Goal: Transaction & Acquisition: Purchase product/service

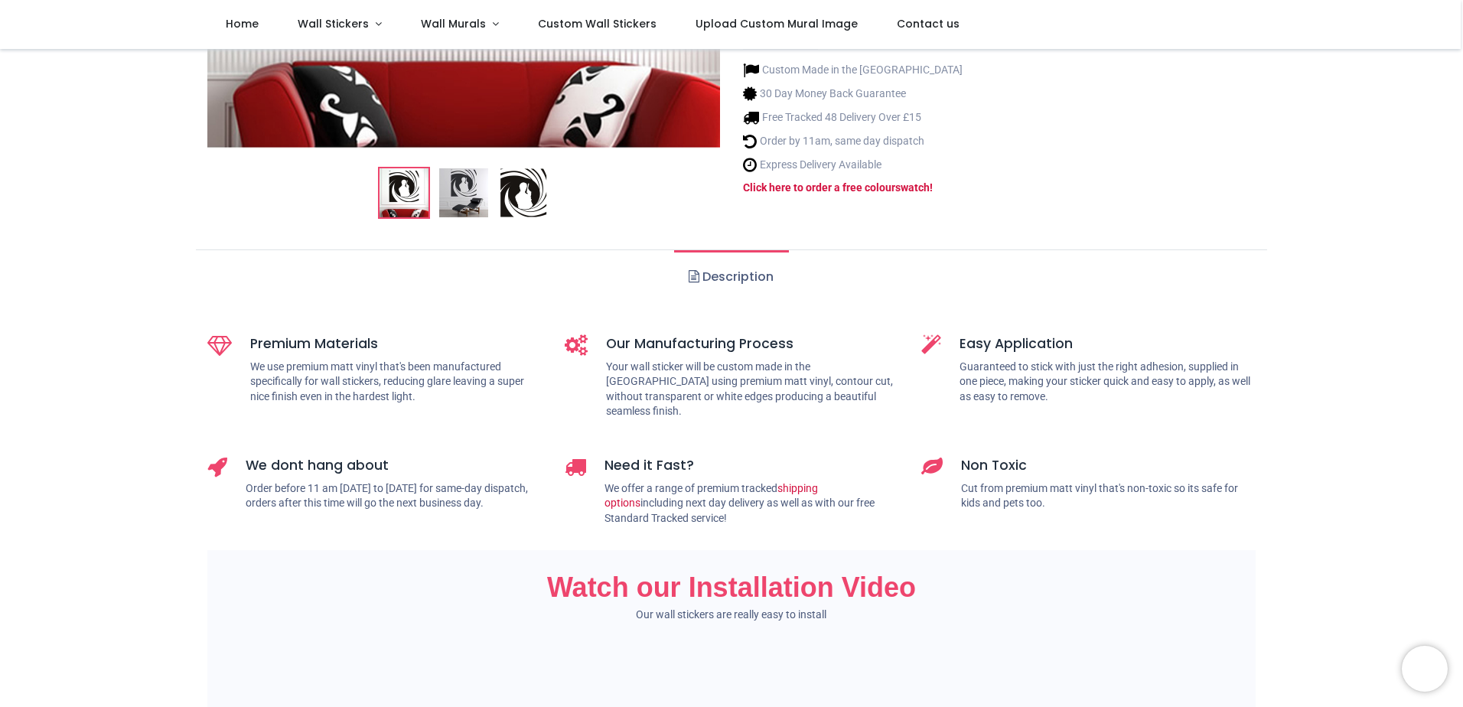
scroll to position [536, 0]
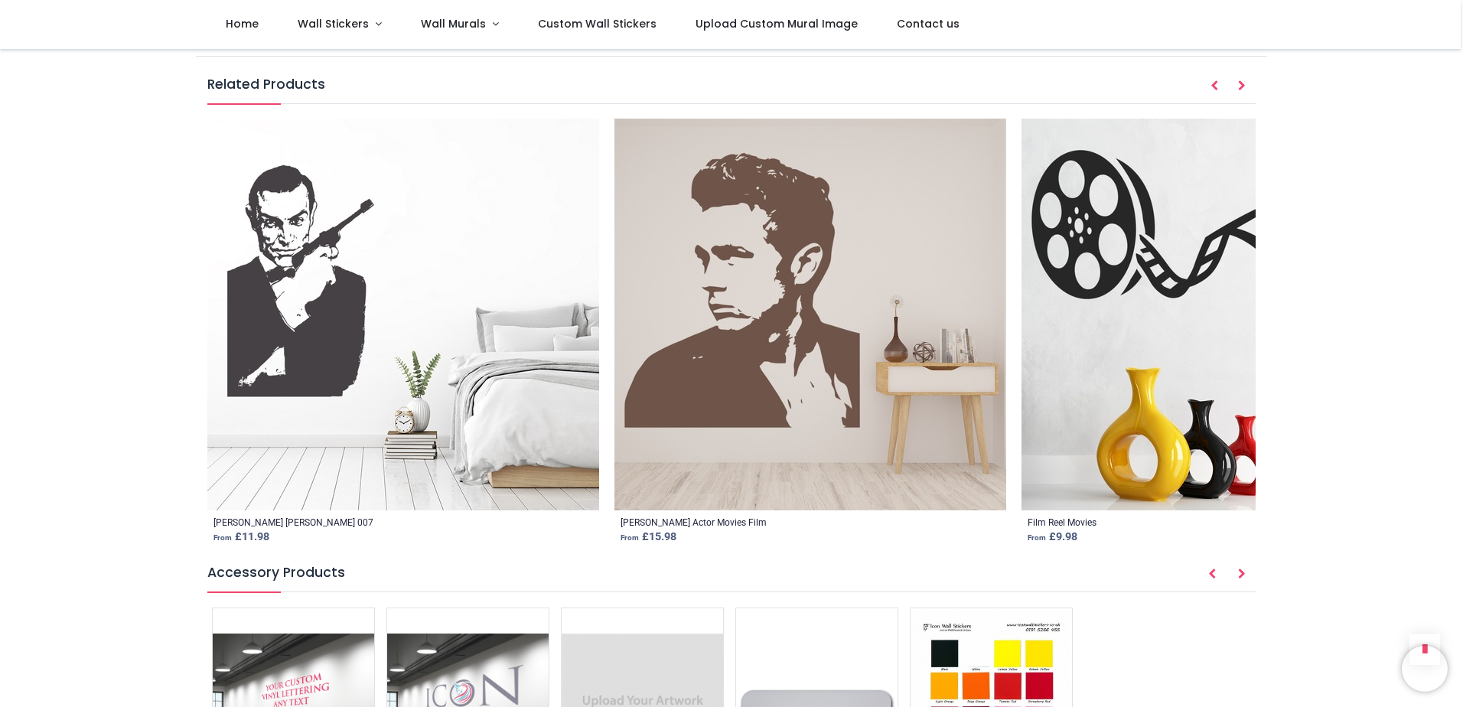
scroll to position [1913, 0]
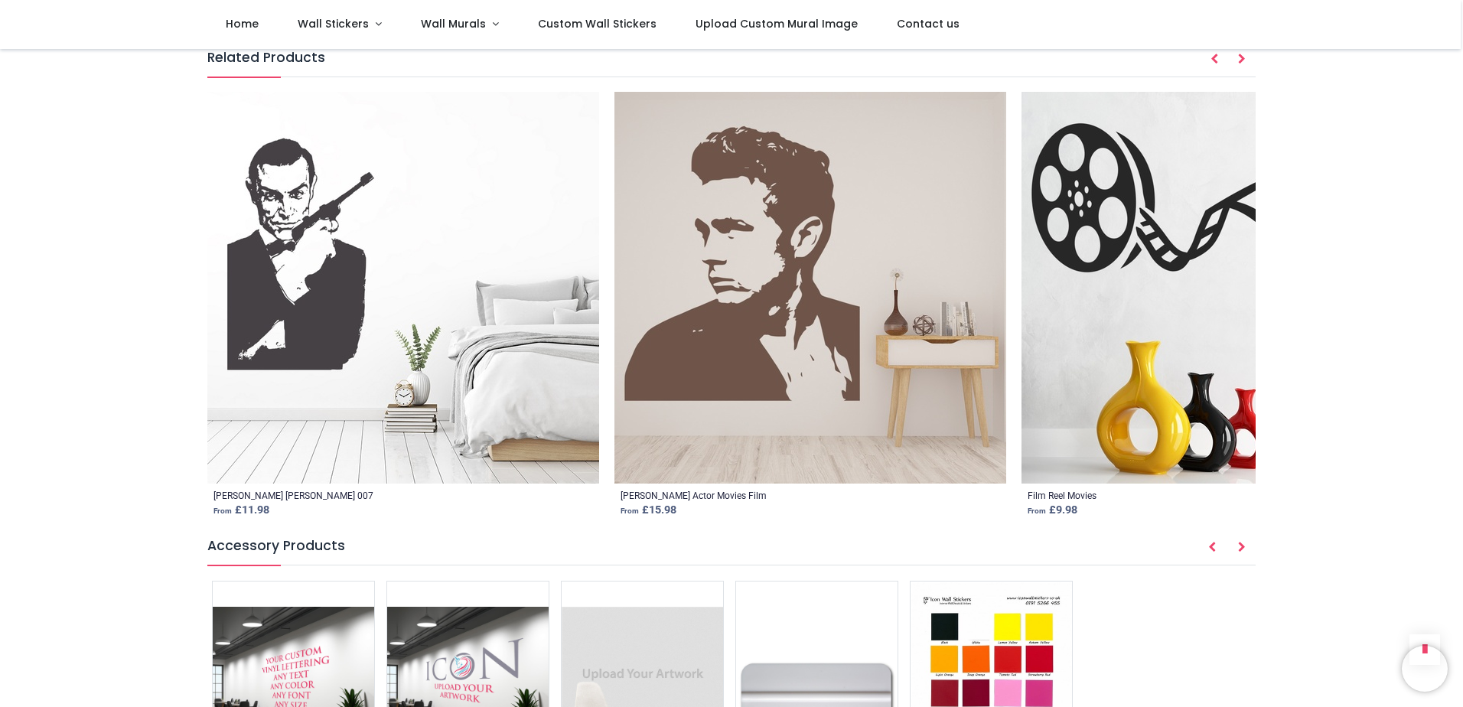
click at [311, 235] on img at bounding box center [403, 288] width 392 height 392
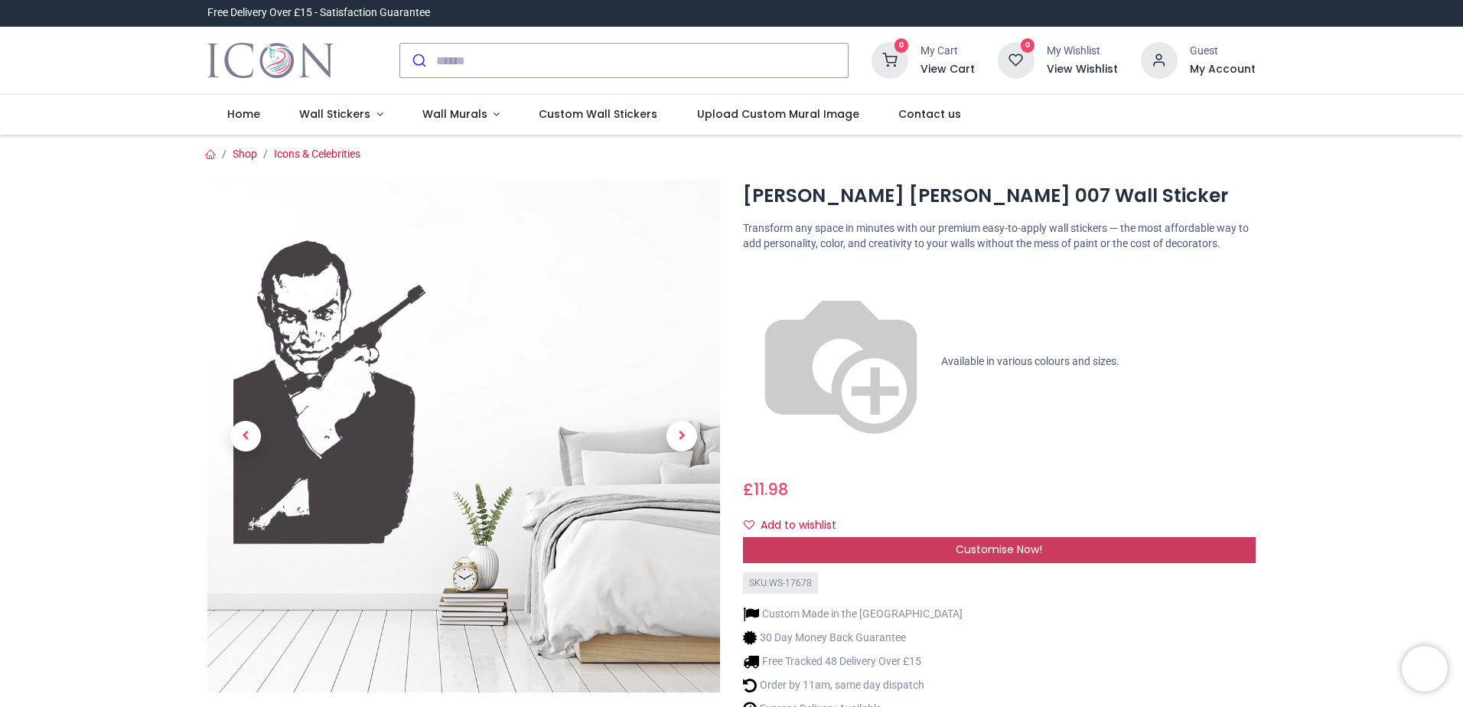
click at [1071, 537] on div "Customise Now!" at bounding box center [999, 550] width 513 height 26
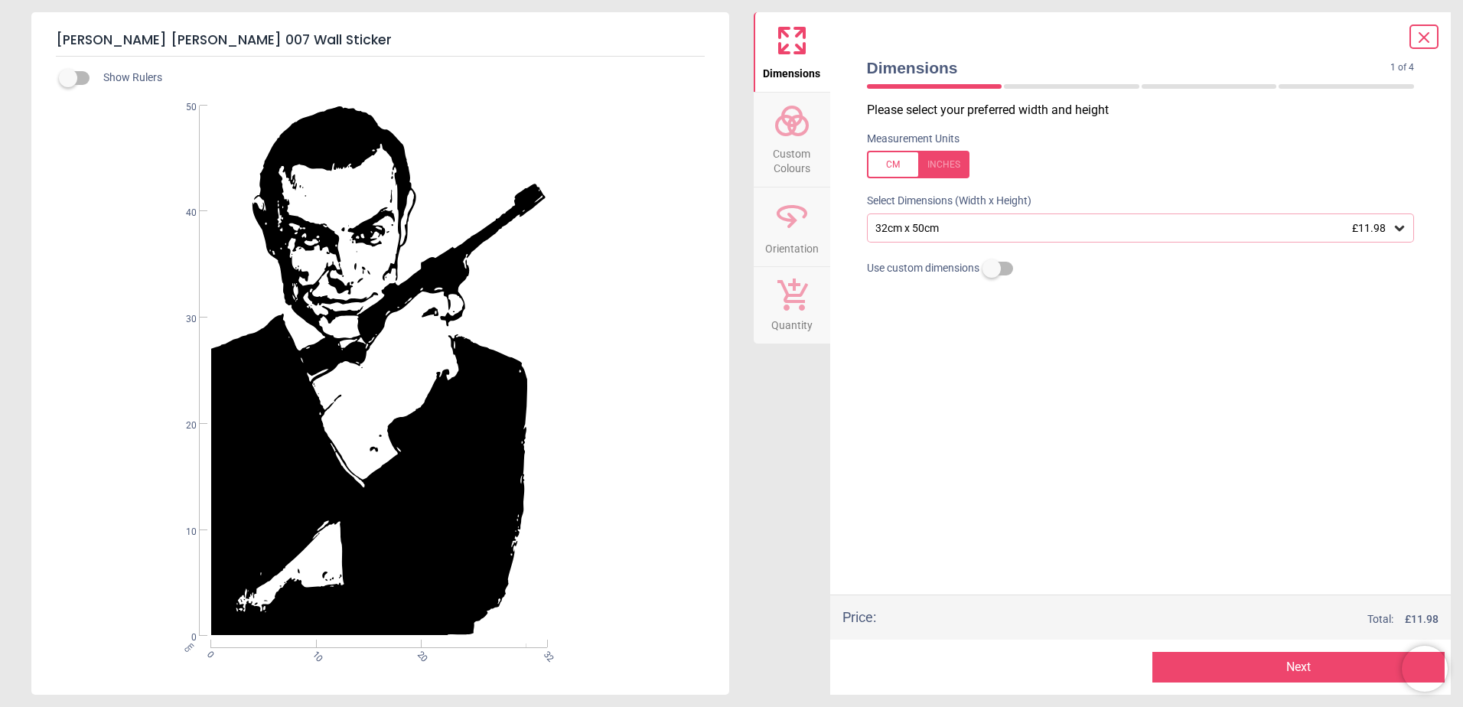
click at [1398, 226] on icon at bounding box center [1399, 227] width 15 height 15
